Goal: Task Accomplishment & Management: Use online tool/utility

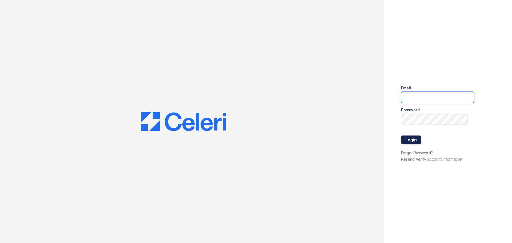
type input "[EMAIL_ADDRESS][DOMAIN_NAME]"
click at [416, 141] on button "Login" at bounding box center [411, 139] width 20 height 9
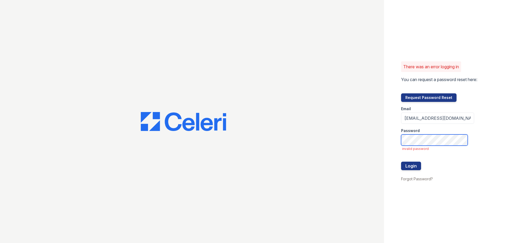
click at [316, 136] on div "There was an error logging in You can request a password reset here: Request Pa…" at bounding box center [256, 121] width 512 height 243
click at [401, 162] on button "Login" at bounding box center [411, 166] width 20 height 9
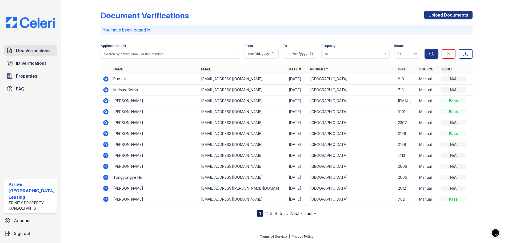
click at [51, 51] on link "Doc Verifications" at bounding box center [30, 50] width 53 height 11
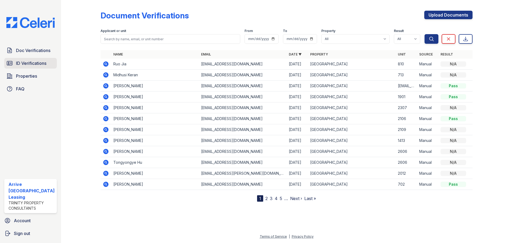
click at [33, 64] on span "ID Verifications" at bounding box center [31, 63] width 30 height 6
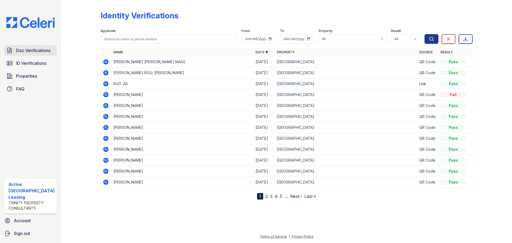
click at [47, 51] on span "Doc Verifications" at bounding box center [33, 50] width 34 height 6
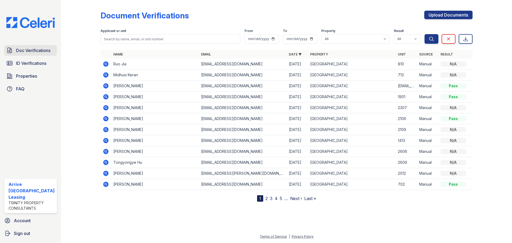
click at [41, 53] on span "Doc Verifications" at bounding box center [33, 50] width 34 height 6
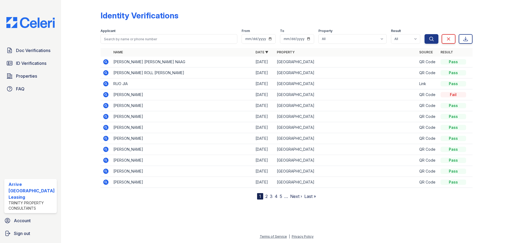
click at [107, 71] on icon at bounding box center [105, 72] width 5 height 5
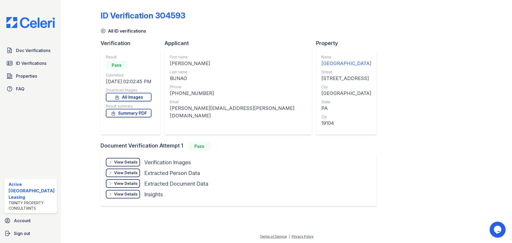
click at [212, 108] on div "[PERSON_NAME][EMAIL_ADDRESS][PERSON_NAME][DOMAIN_NAME]" at bounding box center [238, 112] width 136 height 15
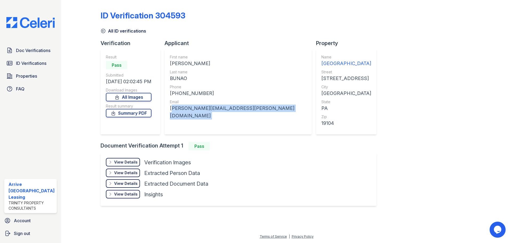
click at [212, 108] on div "[PERSON_NAME][EMAIL_ADDRESS][PERSON_NAME][DOMAIN_NAME]" at bounding box center [238, 112] width 136 height 15
copy div "[PERSON_NAME][EMAIL_ADDRESS][PERSON_NAME][DOMAIN_NAME]"
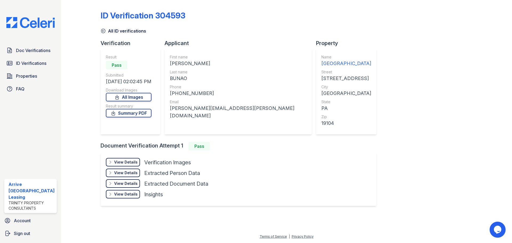
click at [227, 31] on div "All ID verifications" at bounding box center [287, 30] width 372 height 10
drag, startPoint x: 205, startPoint y: 92, endPoint x: 176, endPoint y: 93, distance: 29.1
click at [176, 93] on div "[PHONE_NUMBER]" at bounding box center [238, 93] width 136 height 7
copy div "8738221445"
